Goal: Use online tool/utility

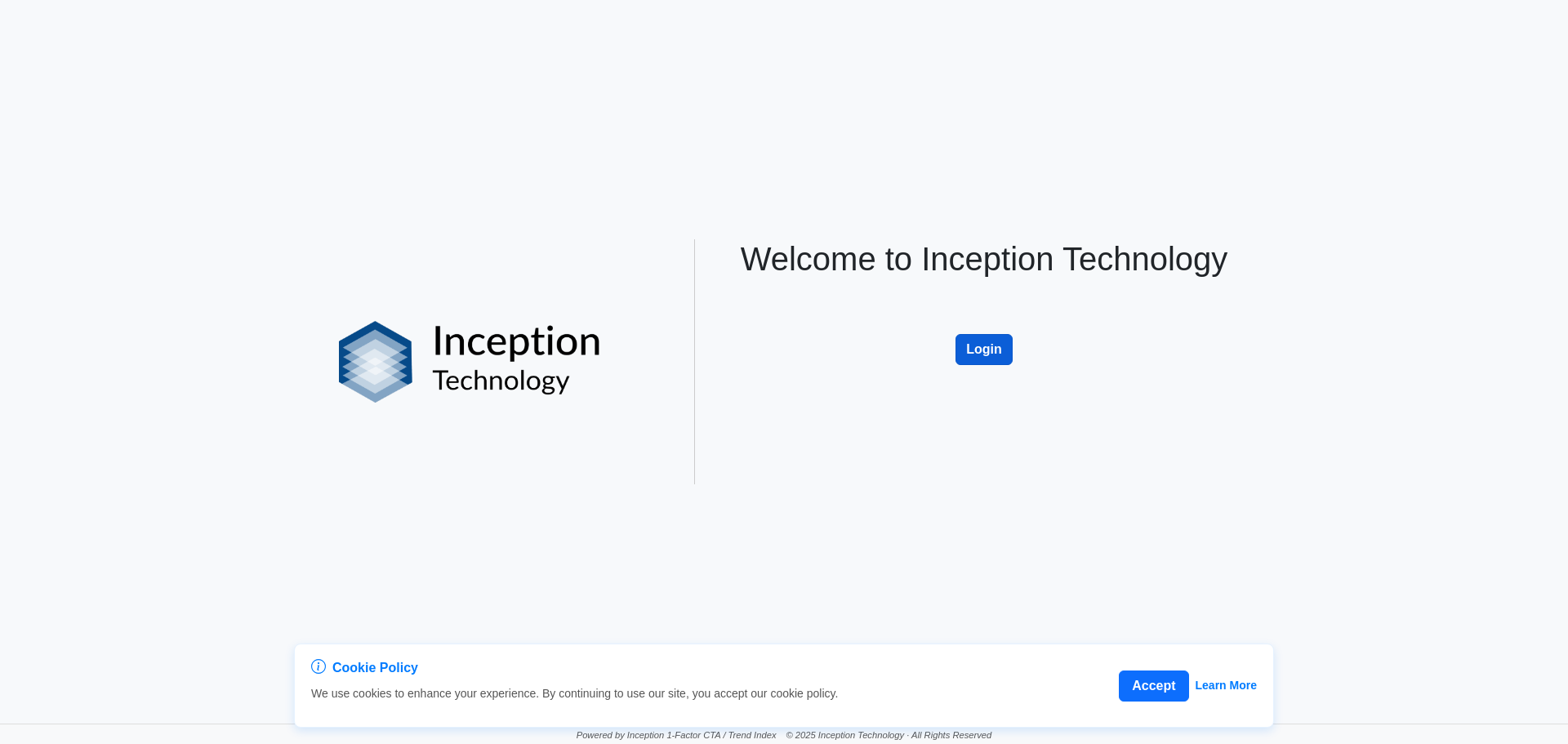
click at [983, 345] on button "Login" at bounding box center [984, 349] width 57 height 31
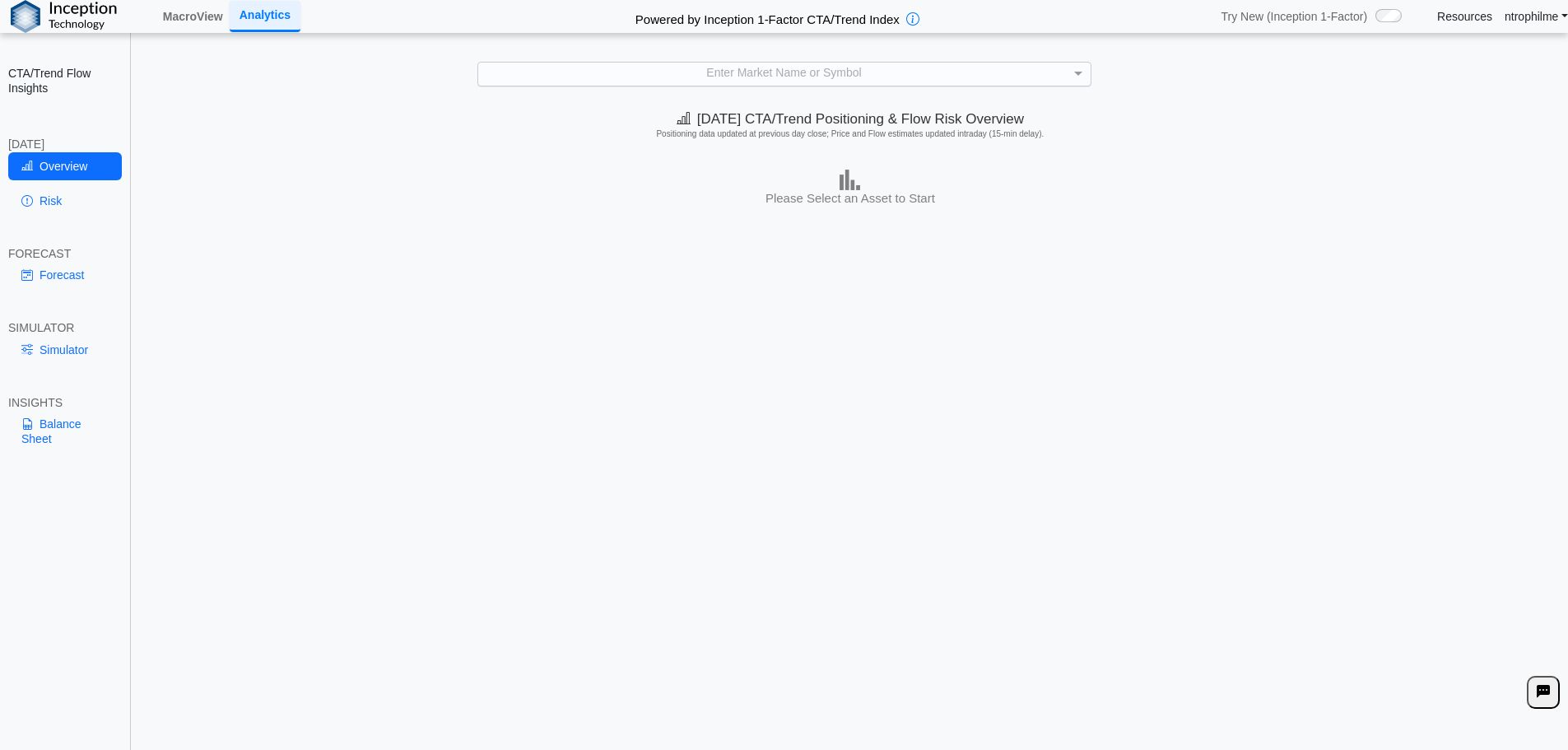
click at [747, 81] on div "Enter Market Name or Symbol" at bounding box center [785, 73] width 612 height 22
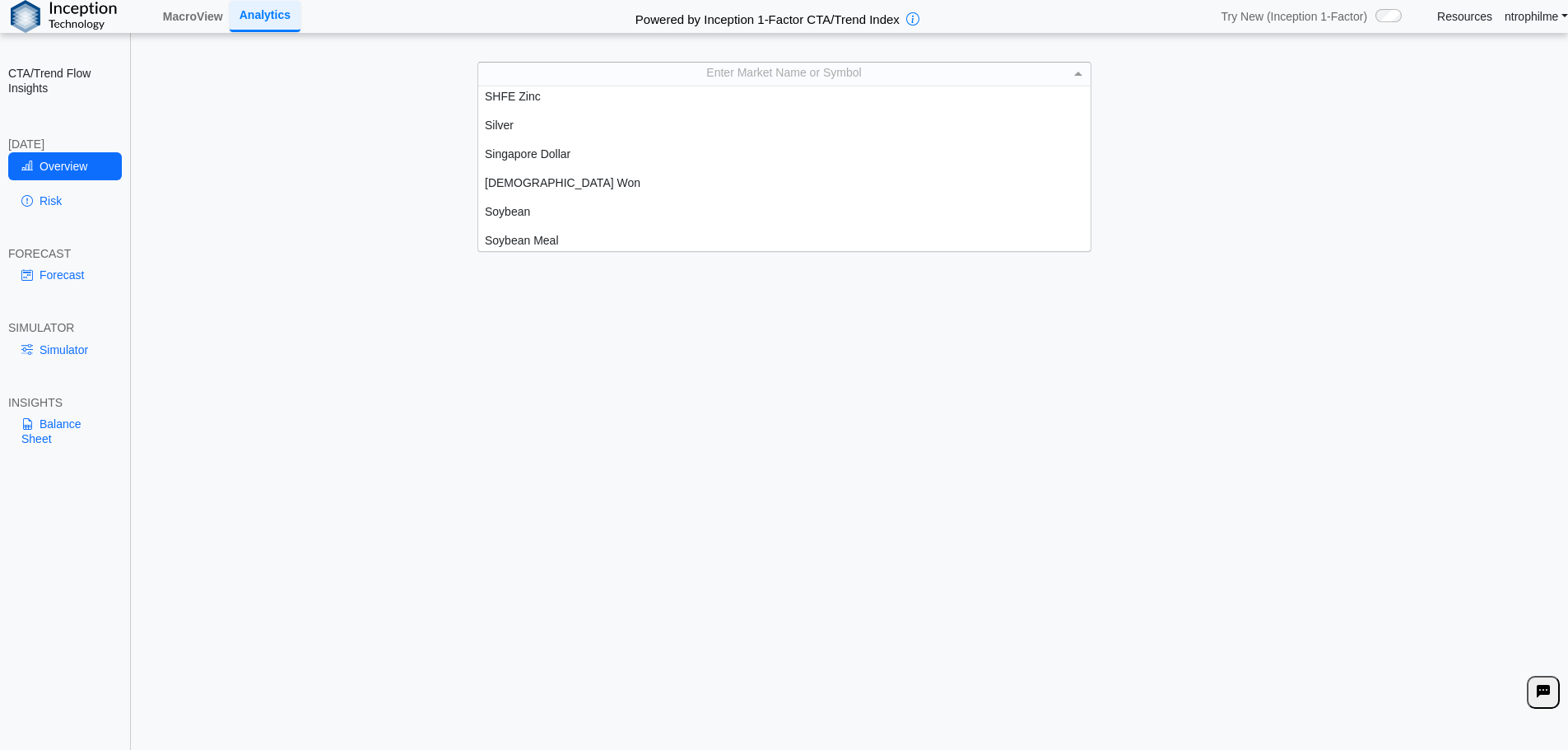
scroll to position [2977, 0]
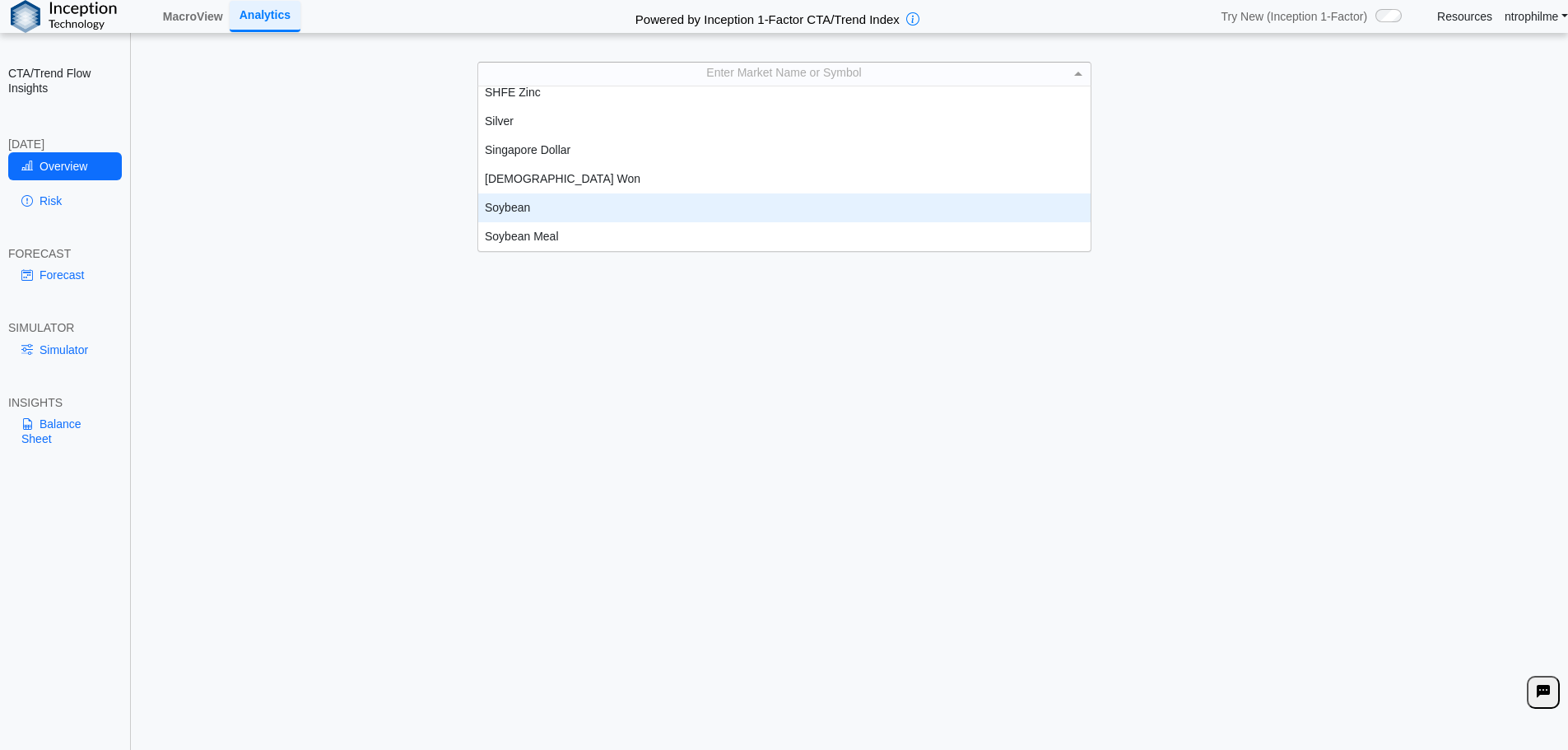
click at [541, 208] on div "Soybean" at bounding box center [785, 208] width 612 height 29
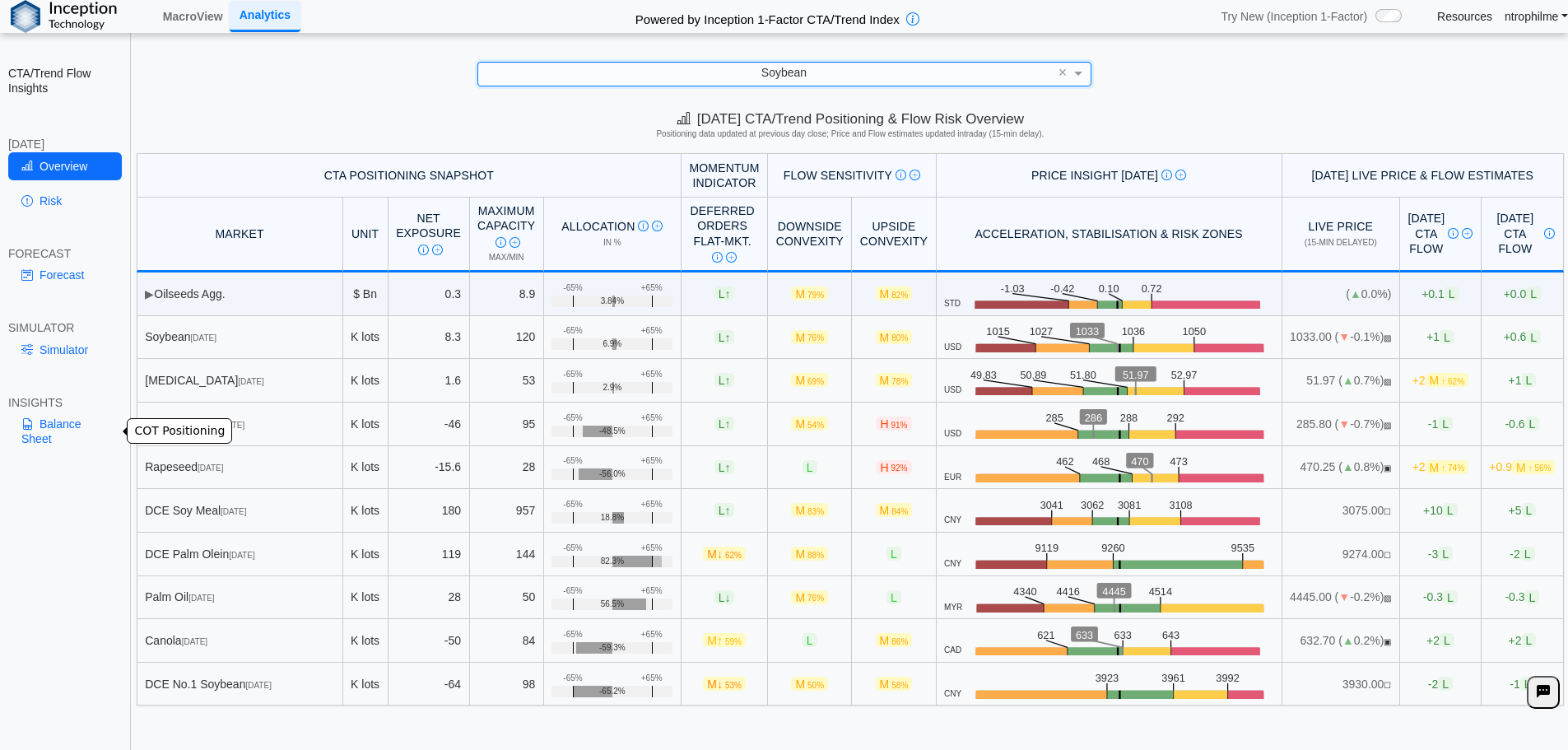
click at [50, 423] on link "Balance Sheet" at bounding box center [65, 431] width 114 height 43
